Goal: Download file/media

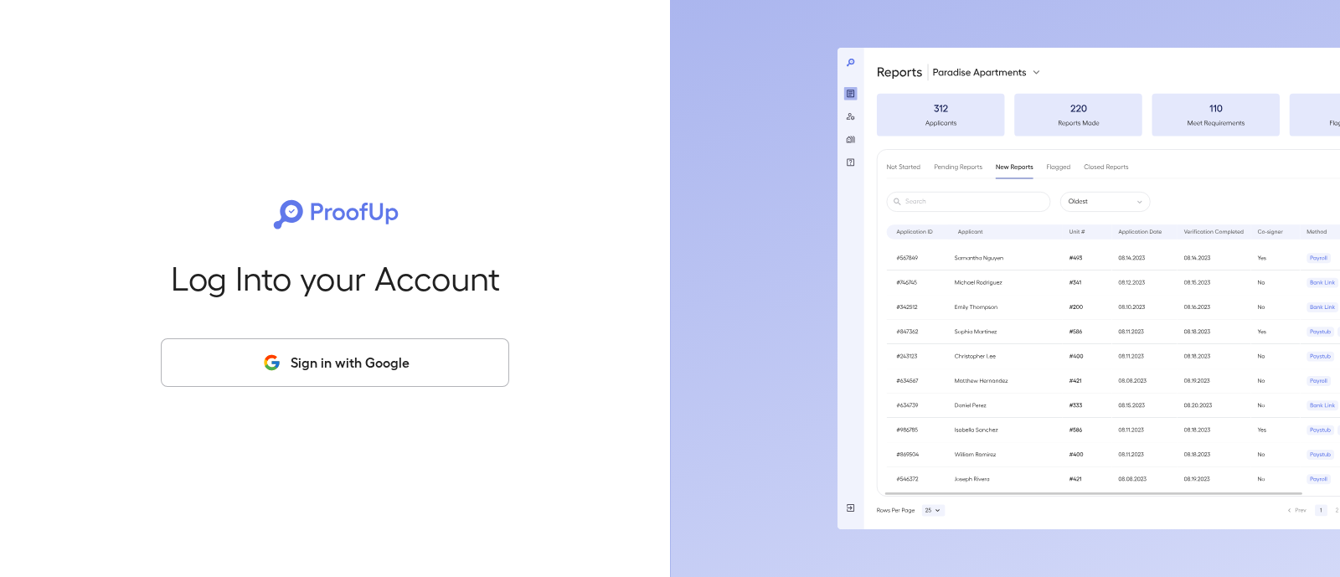
click at [354, 360] on button "Sign in with Google" at bounding box center [335, 362] width 348 height 49
click at [356, 350] on button "Sign in with Google" at bounding box center [335, 362] width 348 height 49
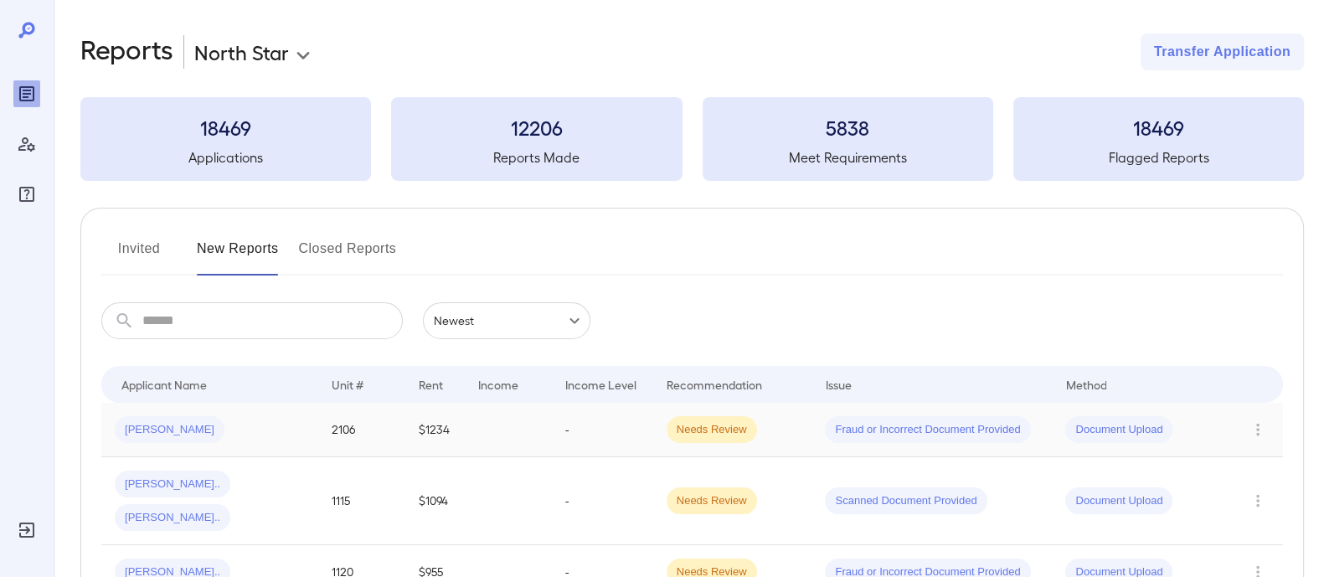
click at [180, 430] on span "[PERSON_NAME]" at bounding box center [170, 430] width 110 height 16
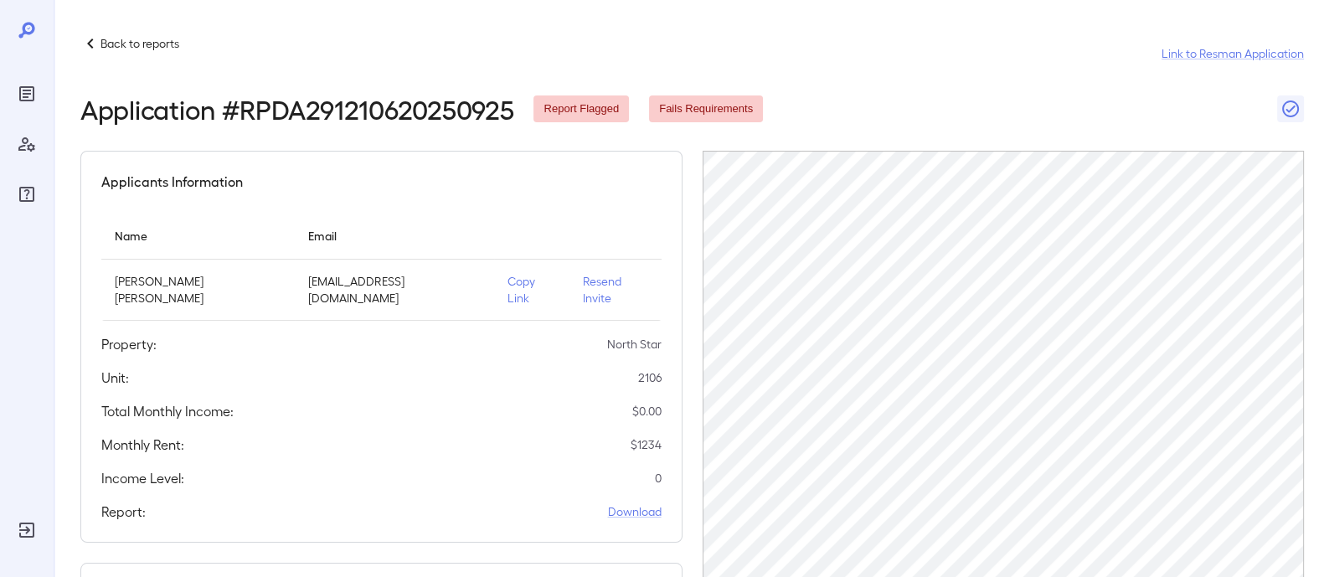
scroll to position [352, 0]
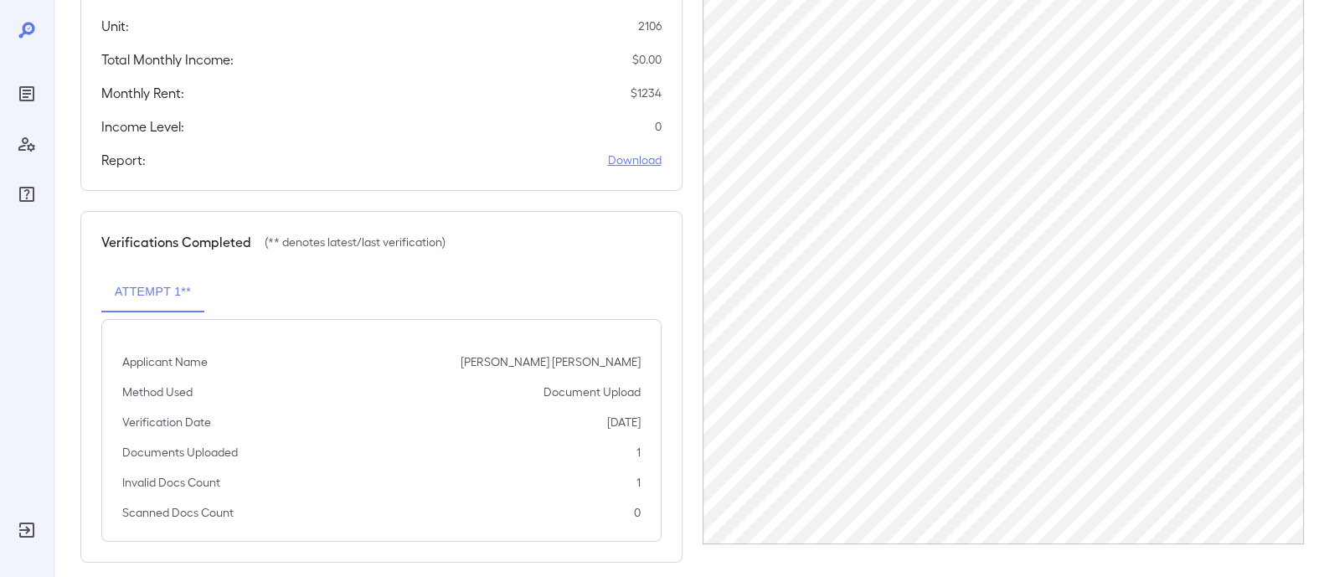
click at [628, 152] on link "Download" at bounding box center [635, 160] width 54 height 17
